Goal: Task Accomplishment & Management: Complete application form

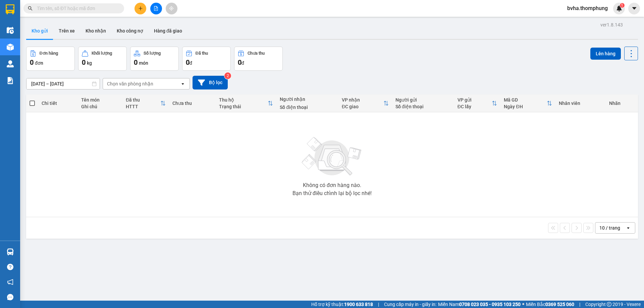
click at [142, 8] on icon "plus" at bounding box center [140, 8] width 5 height 5
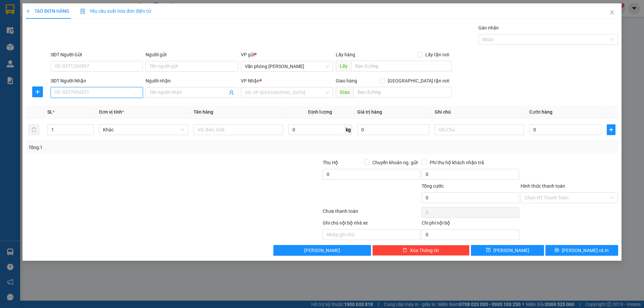
click at [103, 91] on input "SĐT Người Nhận" at bounding box center [97, 92] width 92 height 11
type input "0835879999"
click at [184, 97] on span at bounding box center [192, 92] width 92 height 11
type input "T"
type input "TRUNG HẢO"
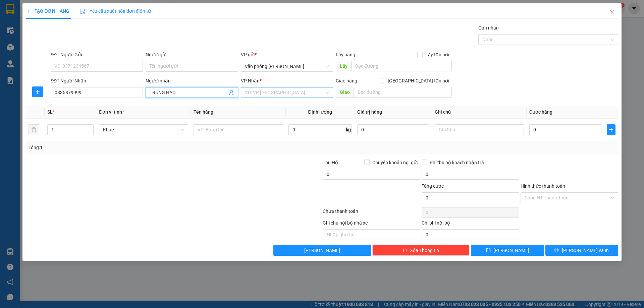
click at [260, 92] on input "search" at bounding box center [285, 93] width 80 height 10
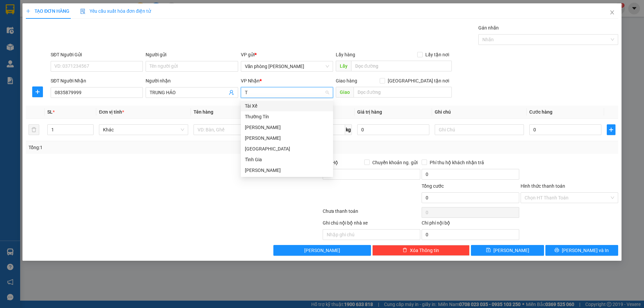
type input "TH"
click at [289, 104] on div "Thường Tín" at bounding box center [287, 105] width 84 height 7
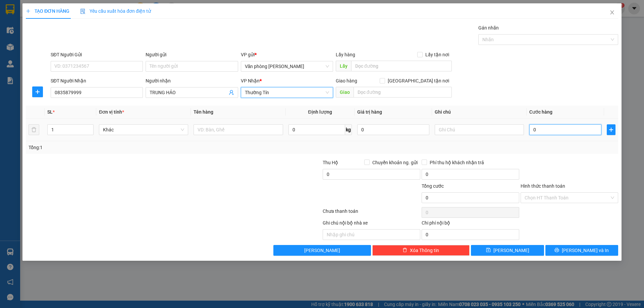
click at [580, 130] on input "0" at bounding box center [566, 130] width 72 height 11
type input "5"
type input "50"
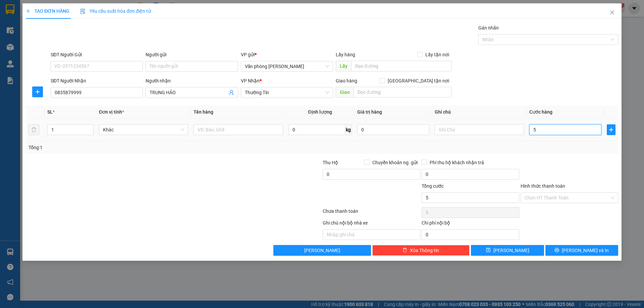
type input "50"
type input "500"
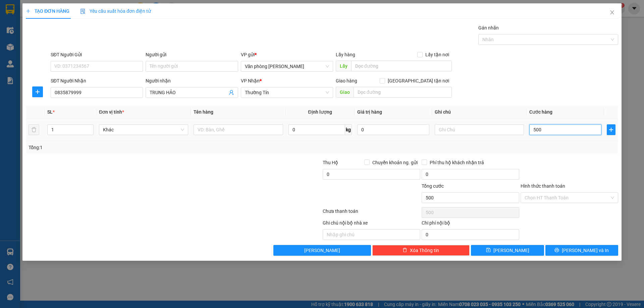
type input "5.000"
type input "50.000"
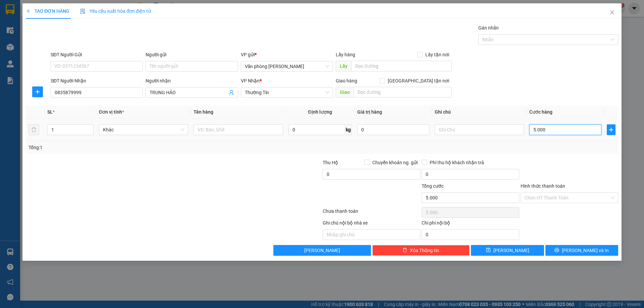
type input "50.000"
click at [553, 200] on input "Hình thức thanh toán" at bounding box center [567, 198] width 85 height 10
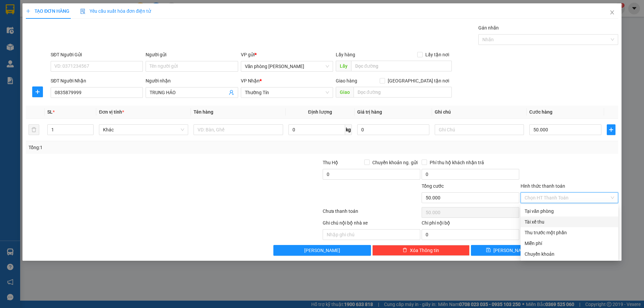
click at [542, 223] on div "Tài xế thu" at bounding box center [570, 221] width 90 height 7
type input "0"
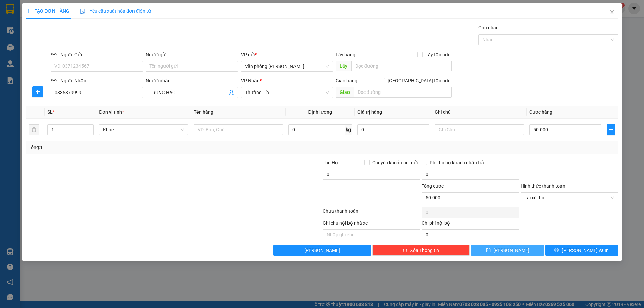
click at [491, 250] on icon "save" at bounding box center [488, 250] width 5 height 5
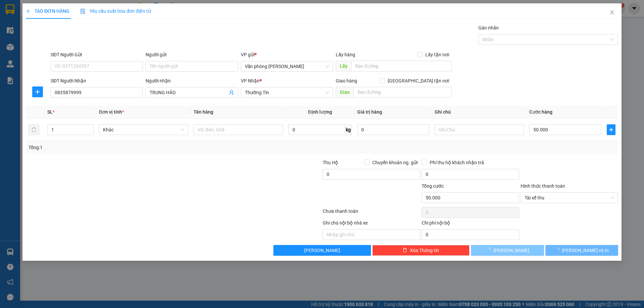
type input "0"
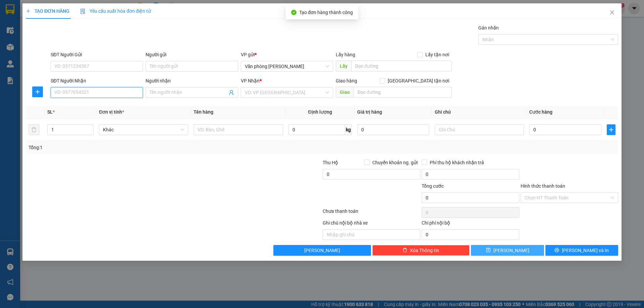
click at [95, 95] on input "SĐT Người Nhận" at bounding box center [97, 92] width 92 height 11
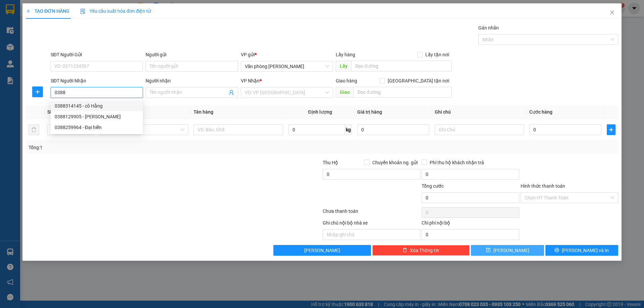
click at [91, 108] on div "0388314145 - cô Hằng" at bounding box center [97, 105] width 84 height 7
type input "0388314145"
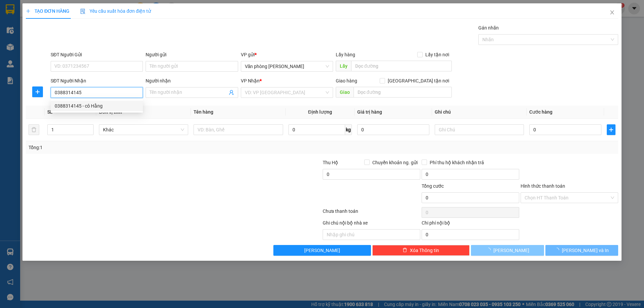
type input "cô Hằng"
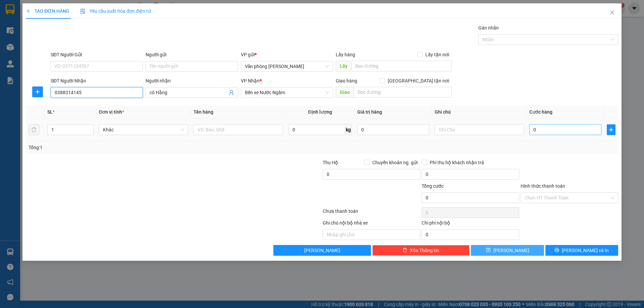
type input "0388314145"
click at [556, 127] on input "0" at bounding box center [566, 130] width 72 height 11
type input "5"
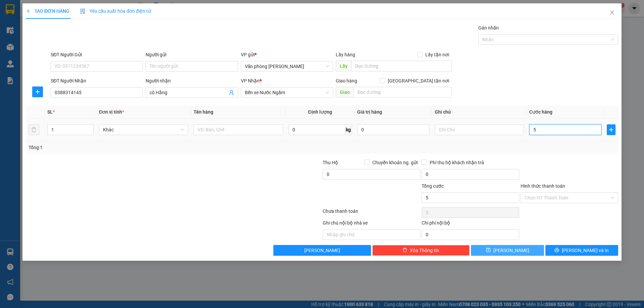
type input "50"
type input "500"
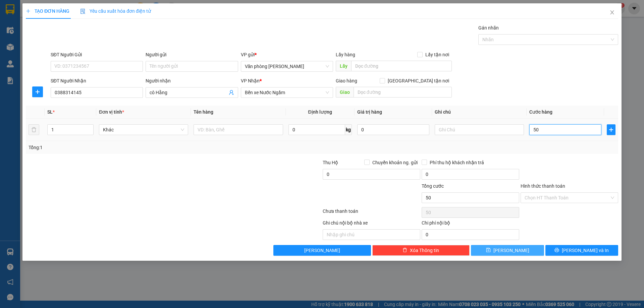
type input "500"
type input "5.000"
type input "50.000"
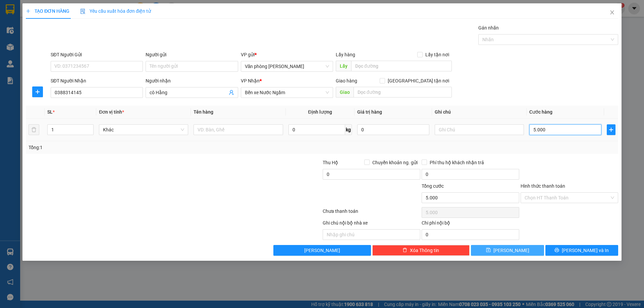
type input "50.000"
click at [510, 253] on span "[PERSON_NAME]" at bounding box center [512, 250] width 36 height 7
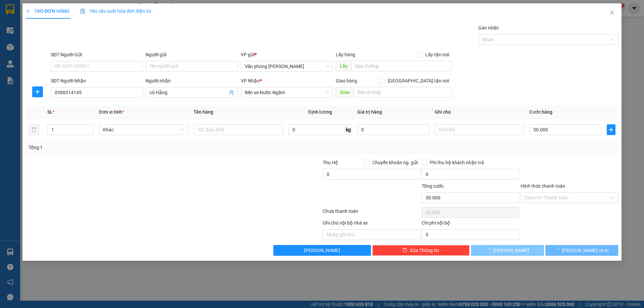
type input "0"
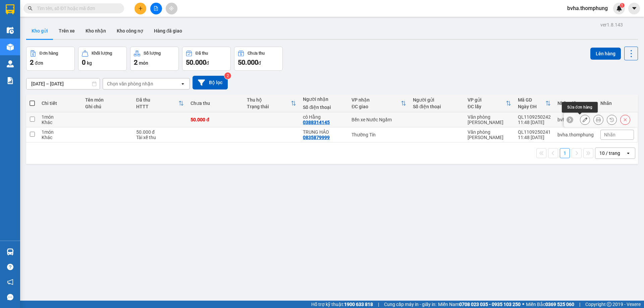
drag, startPoint x: 581, startPoint y: 122, endPoint x: 576, endPoint y: 125, distance: 5.9
click at [581, 123] on button at bounding box center [585, 120] width 9 height 12
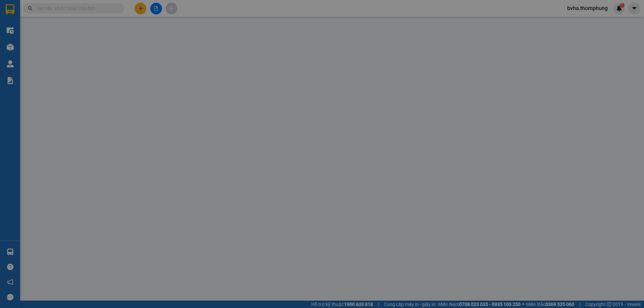
type input "0388314145"
type input "cô Hằng"
type input "50.000"
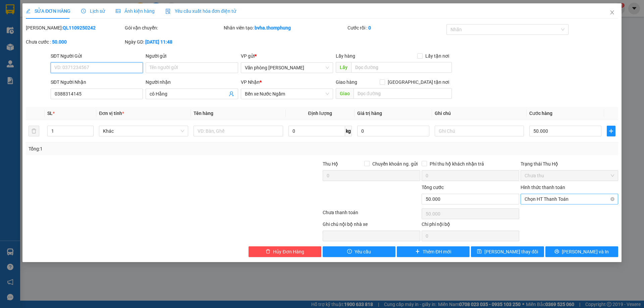
drag, startPoint x: 559, startPoint y: 197, endPoint x: 559, endPoint y: 203, distance: 5.4
click at [559, 197] on span "Chọn HT Thanh Toán" at bounding box center [570, 199] width 90 height 10
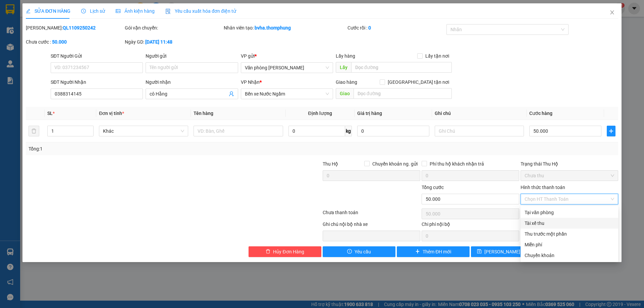
click at [546, 222] on div "Tài xế thu" at bounding box center [570, 223] width 90 height 7
type input "0"
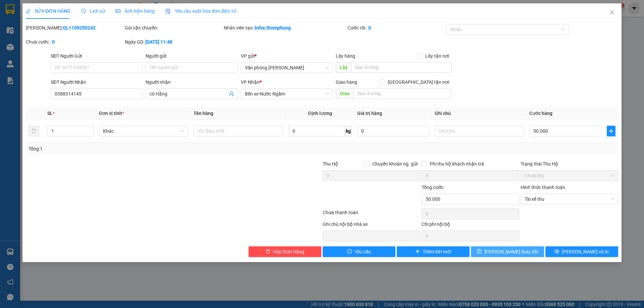
click at [519, 254] on span "Lưu thay đổi" at bounding box center [512, 251] width 54 height 7
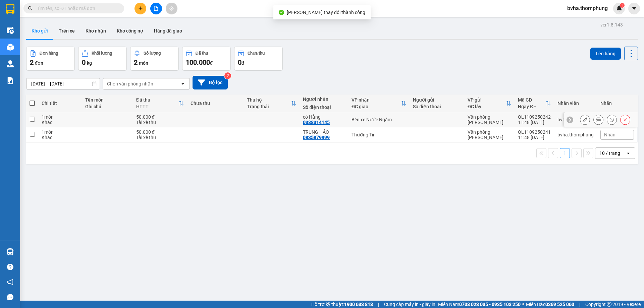
click at [31, 118] on input "checkbox" at bounding box center [32, 119] width 5 height 5
checkbox input "true"
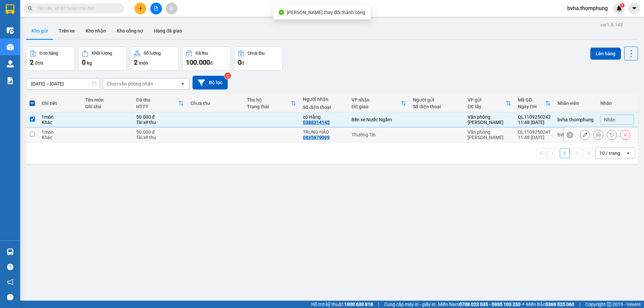
click at [31, 133] on input "checkbox" at bounding box center [32, 134] width 5 height 5
checkbox input "true"
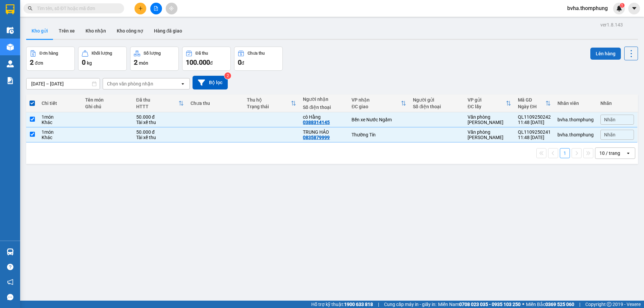
click at [597, 56] on button "Lên hàng" at bounding box center [606, 54] width 31 height 12
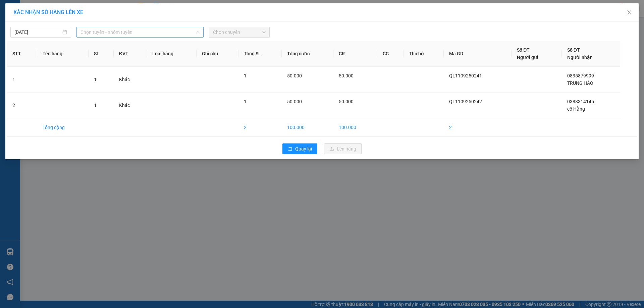
click at [115, 31] on span "Chọn tuyến - nhóm tuyến" at bounding box center [140, 32] width 119 height 10
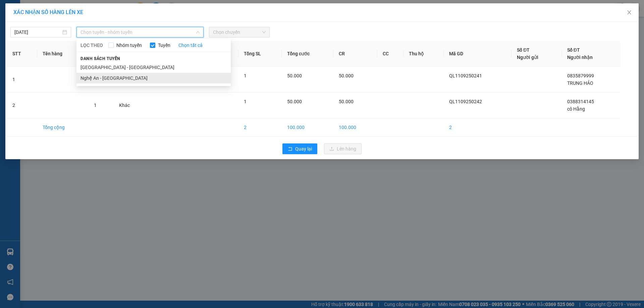
click at [104, 76] on li "Nghệ An - Hà Nội" at bounding box center [154, 78] width 154 height 11
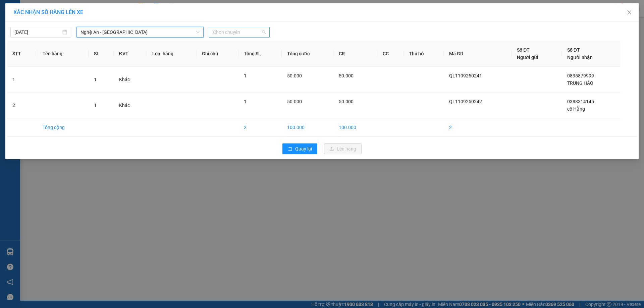
click at [235, 36] on span "Chọn chuyến" at bounding box center [239, 32] width 53 height 10
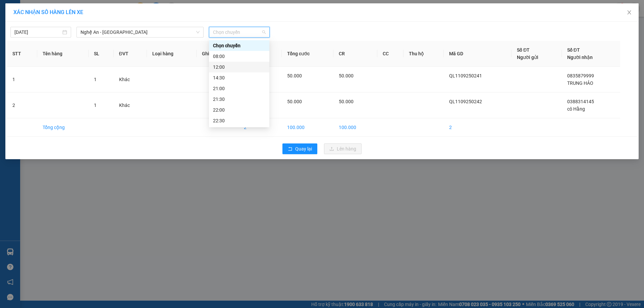
click at [225, 67] on div "12:00" at bounding box center [239, 66] width 52 height 7
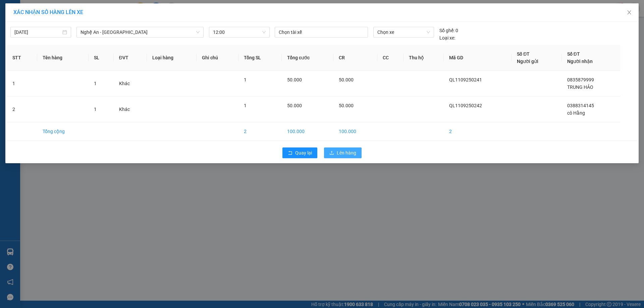
click at [356, 153] on span "Lên hàng" at bounding box center [346, 152] width 19 height 7
